Goal: Transaction & Acquisition: Purchase product/service

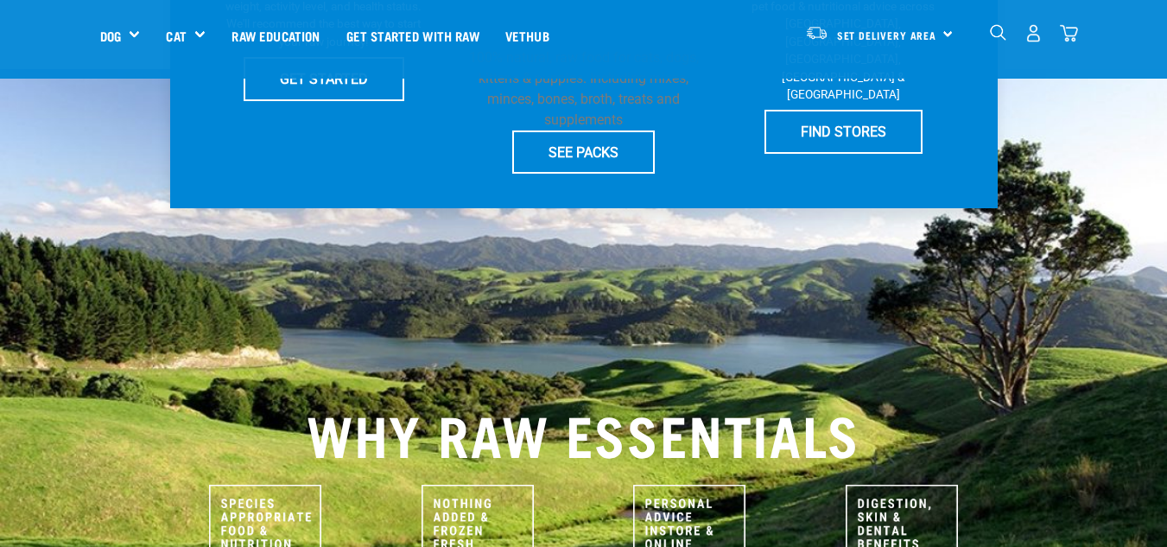
scroll to position [86, 0]
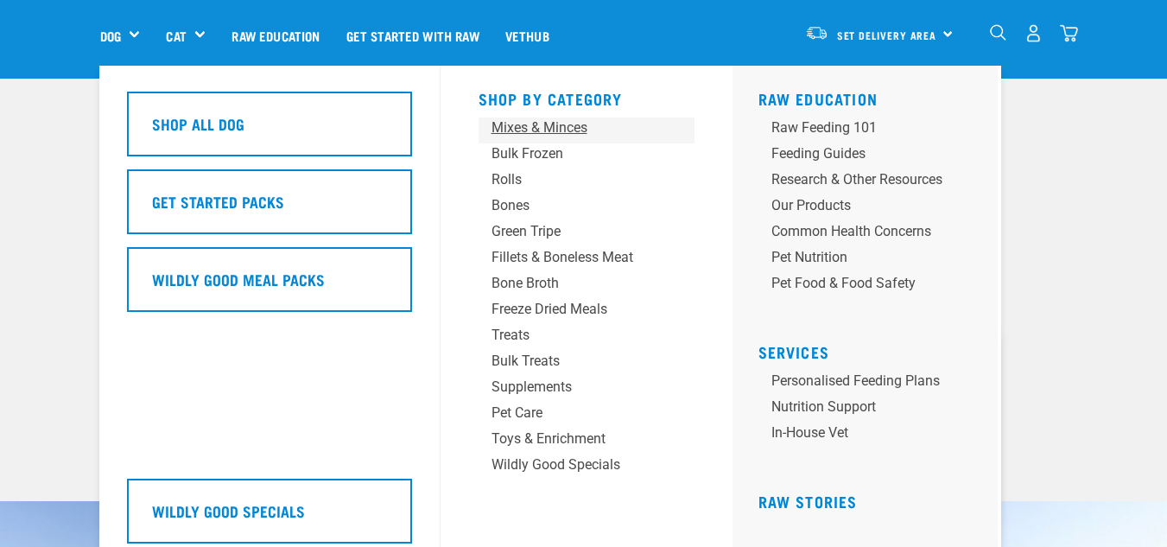
click at [555, 130] on div "Mixes & Minces" at bounding box center [573, 128] width 162 height 21
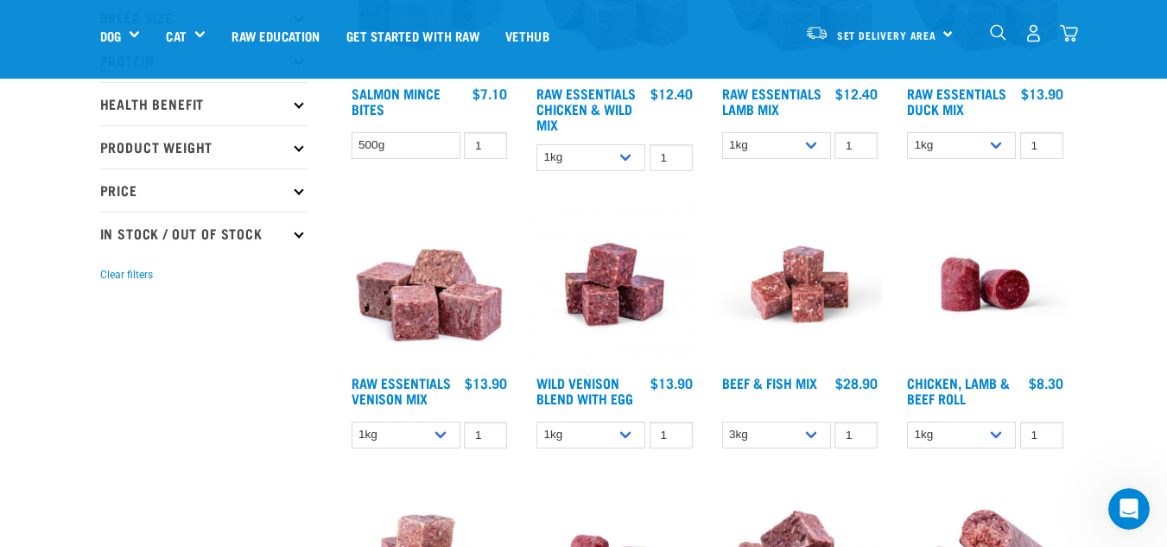
click at [474, 312] on img at bounding box center [429, 284] width 165 height 165
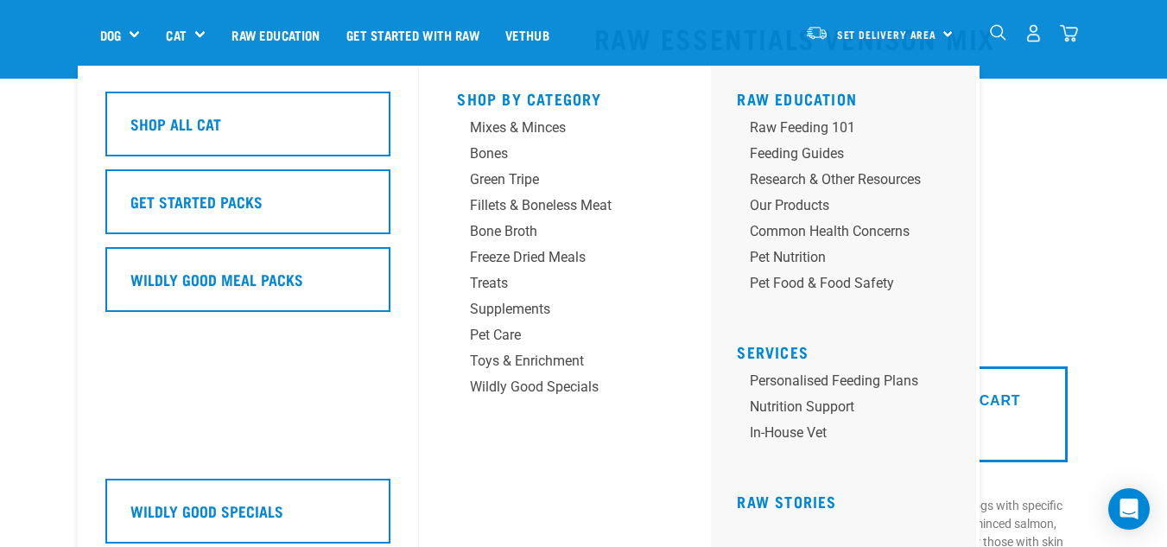
scroll to position [86, 0]
